Goal: Find contact information: Find contact information

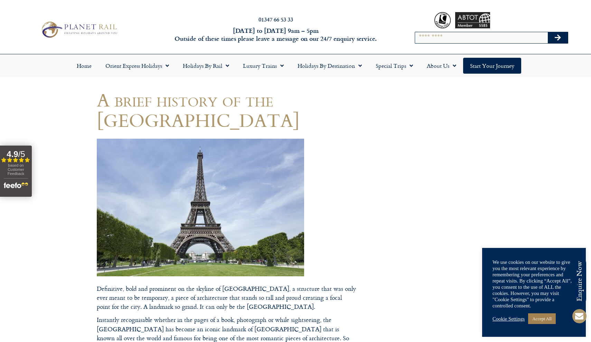
drag, startPoint x: 308, startPoint y: 209, endPoint x: 257, endPoint y: 212, distance: 50.9
drag, startPoint x: 93, startPoint y: 196, endPoint x: 263, endPoint y: 220, distance: 171.7
